Goal: Information Seeking & Learning: Learn about a topic

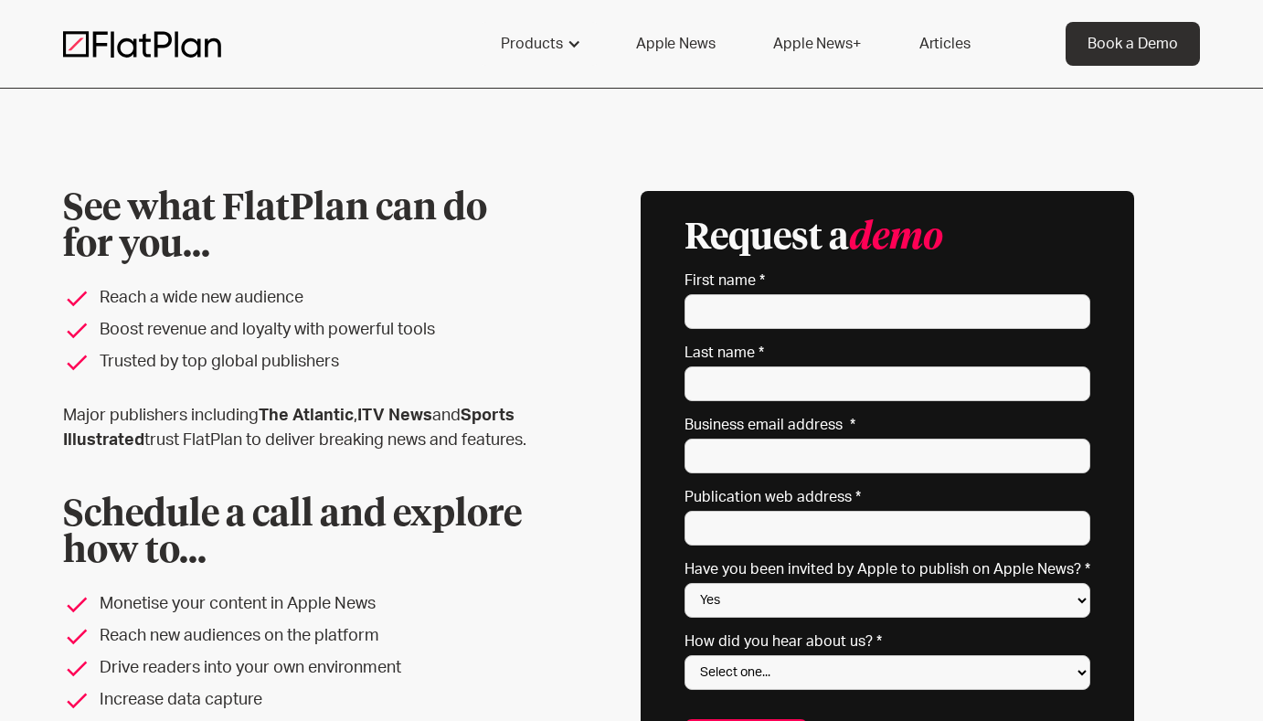
click at [926, 37] on link "Articles" at bounding box center [944, 44] width 95 height 44
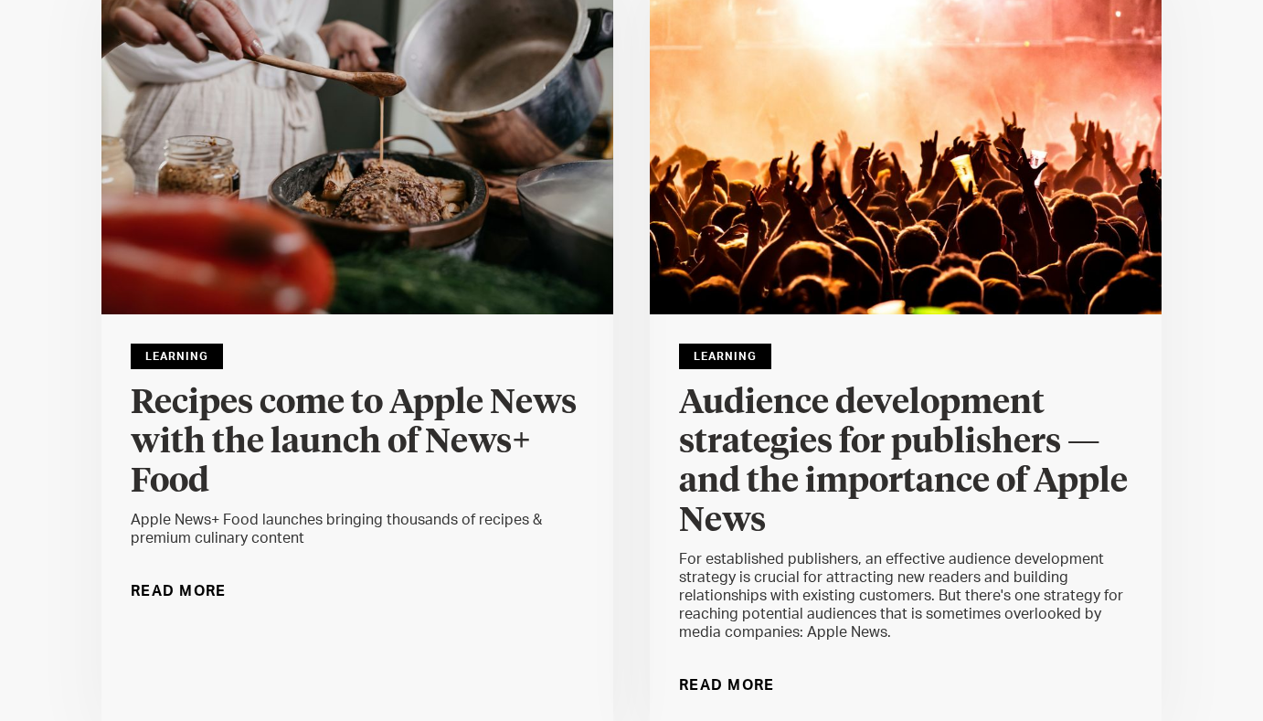
scroll to position [304, 0]
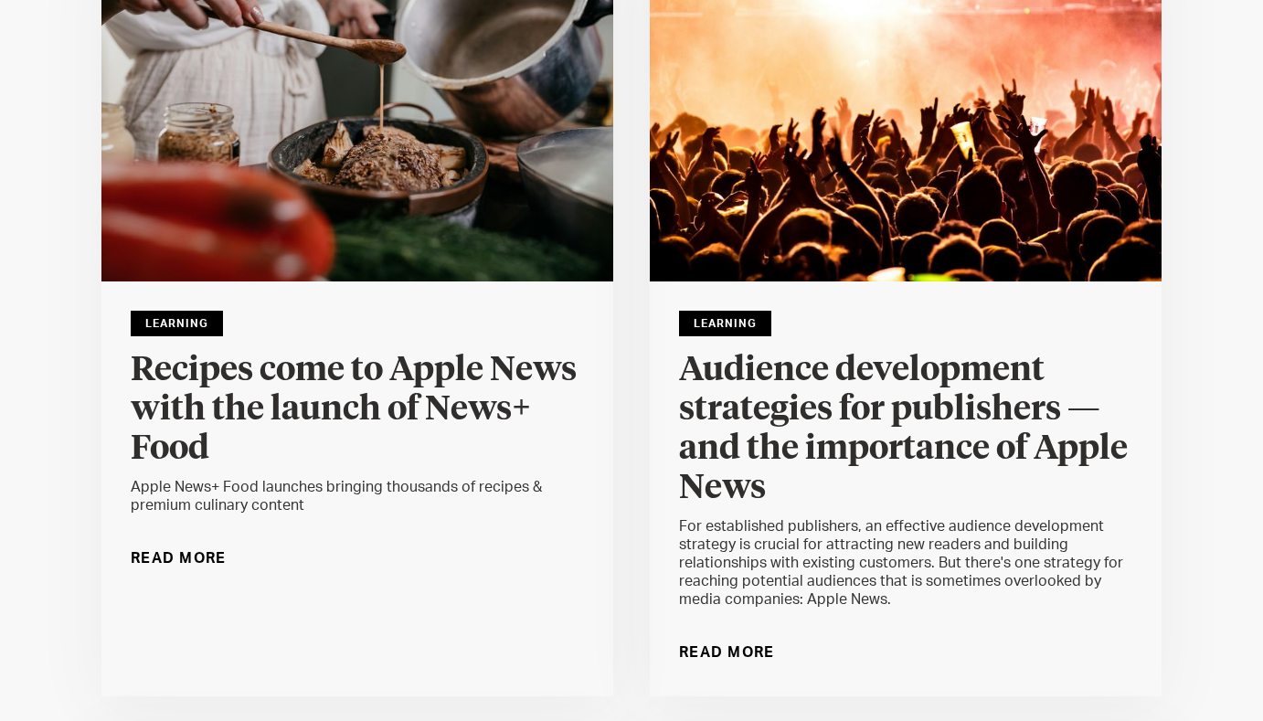
click at [162, 550] on div "Read More" at bounding box center [179, 558] width 96 height 29
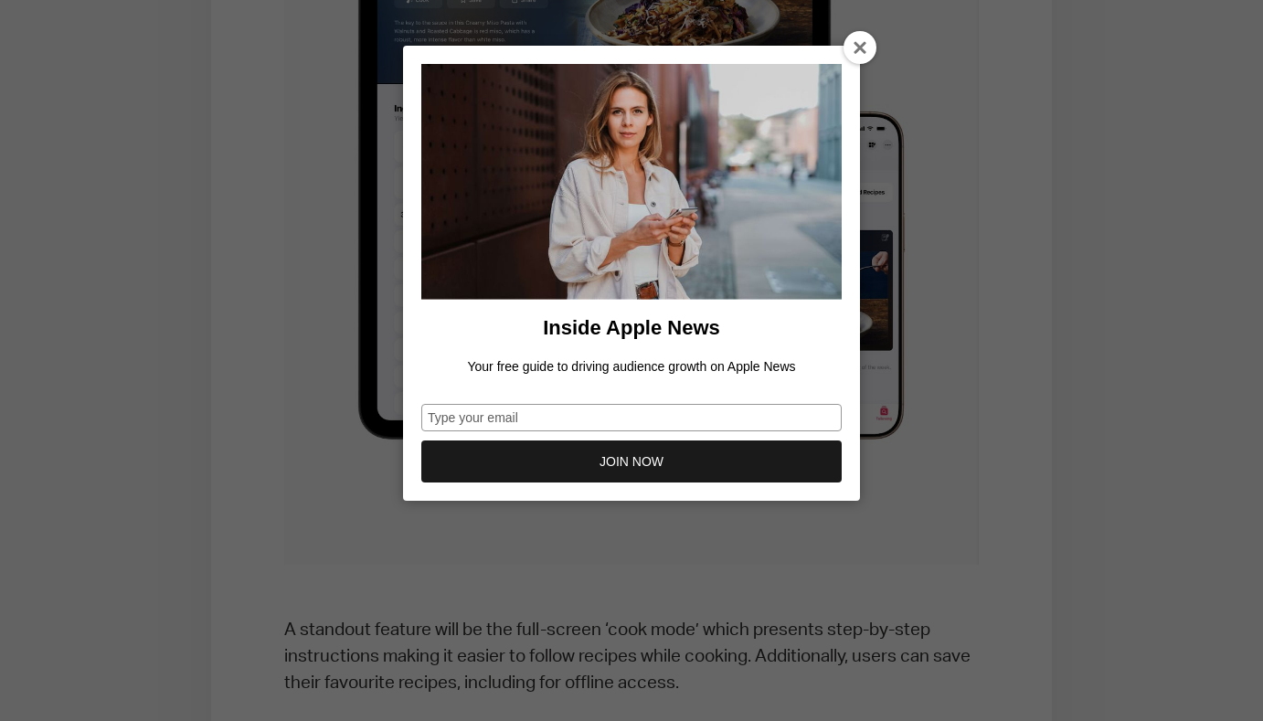
scroll to position [1594, 0]
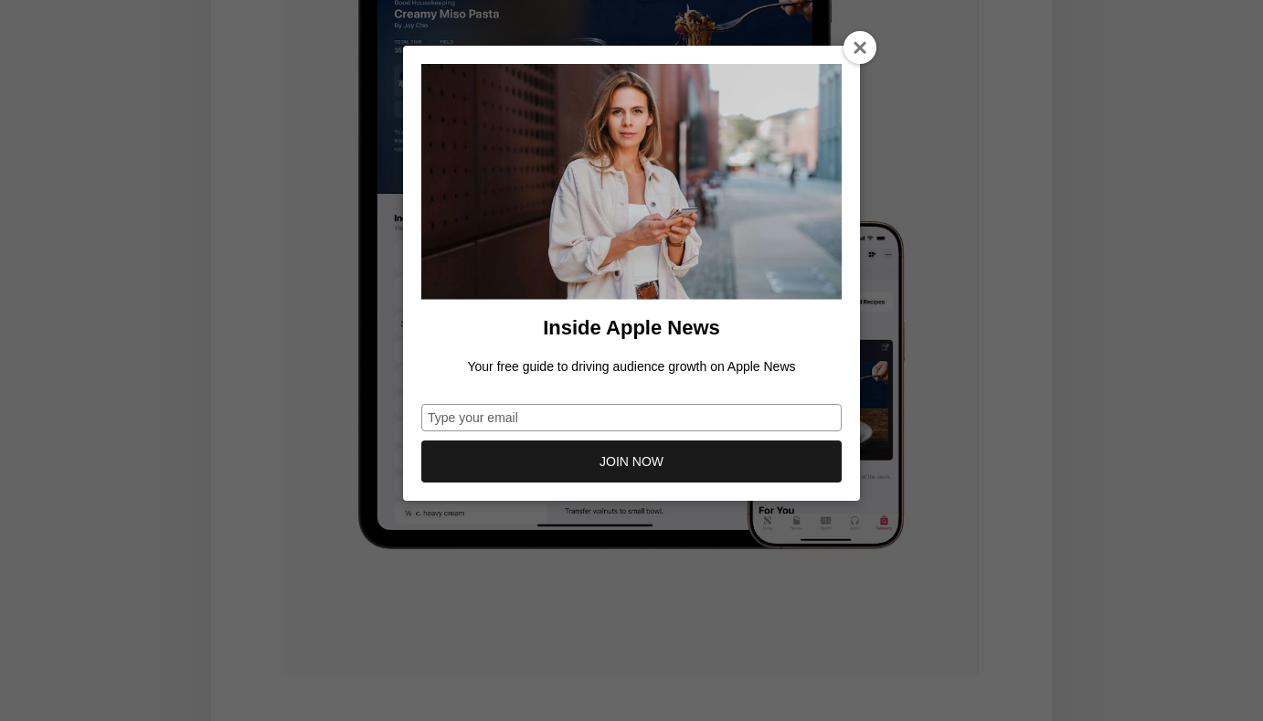
click at [856, 44] on icon at bounding box center [860, 48] width 15 height 15
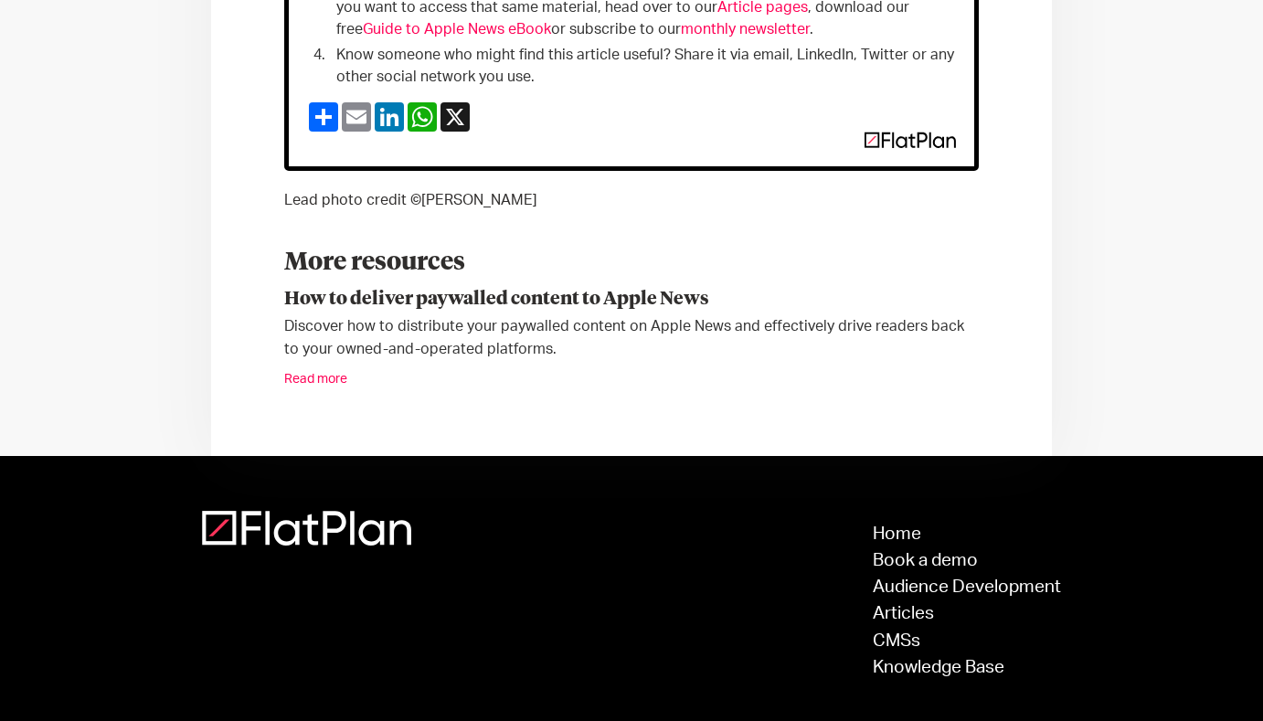
scroll to position [3742, 0]
